Goal: Obtain resource: Obtain resource

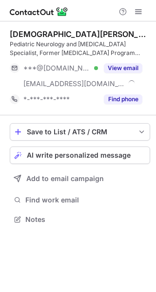
scroll to position [212, 156]
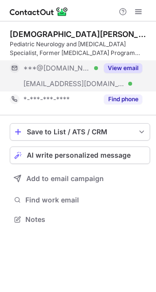
click at [112, 68] on button "View email" at bounding box center [123, 68] width 38 height 10
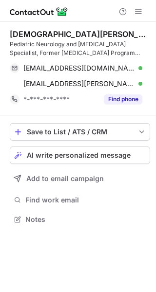
scroll to position [212, 156]
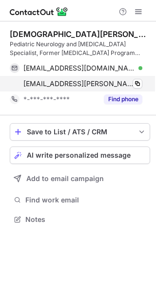
scroll to position [212, 156]
click at [142, 83] on div "[EMAIL_ADDRESS][PERSON_NAME][DOMAIN_NAME] Verified Copy" at bounding box center [76, 84] width 132 height 16
